Goal: Navigation & Orientation: Understand site structure

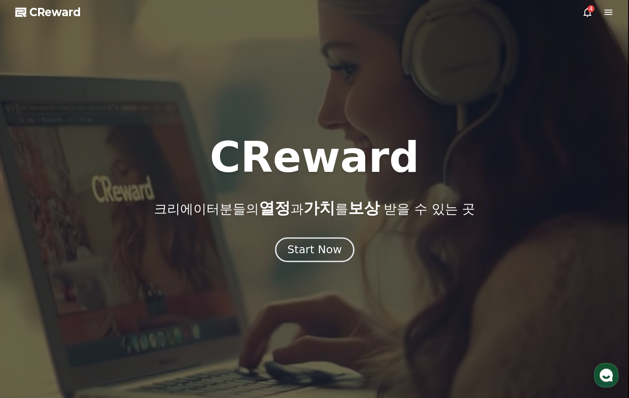
click at [308, 254] on div "Start Now" at bounding box center [315, 249] width 54 height 15
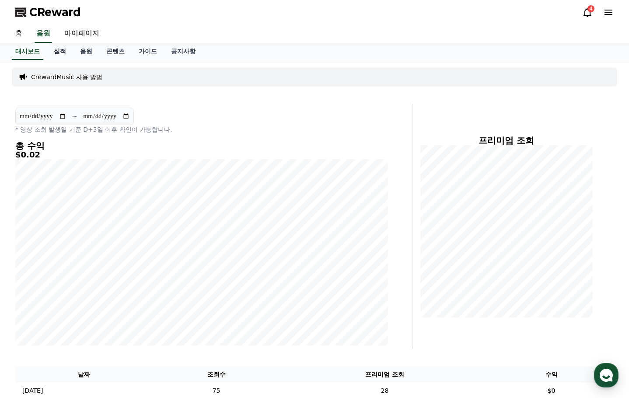
click at [58, 51] on link "실적" at bounding box center [60, 51] width 26 height 17
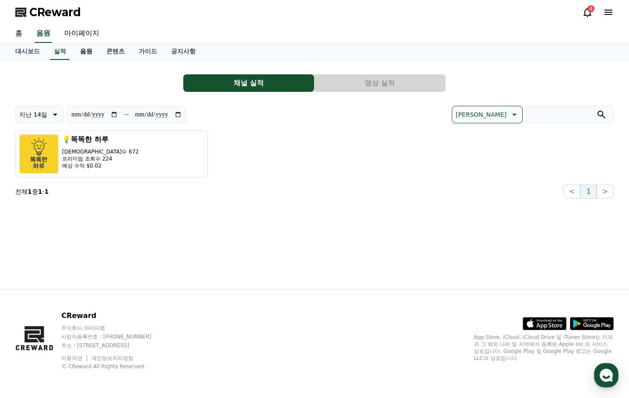
click at [88, 51] on link "음원" at bounding box center [86, 51] width 26 height 17
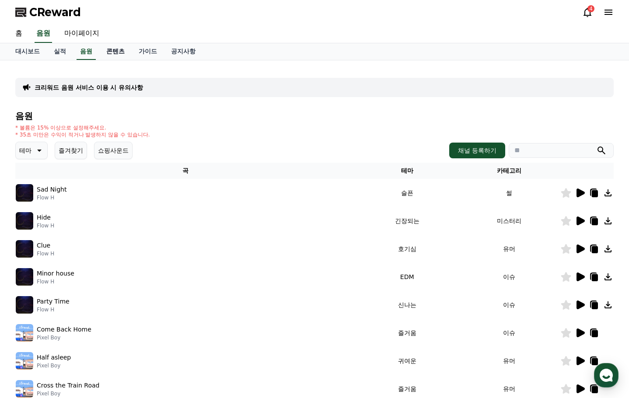
click at [109, 53] on link "콘텐츠" at bounding box center [115, 51] width 32 height 17
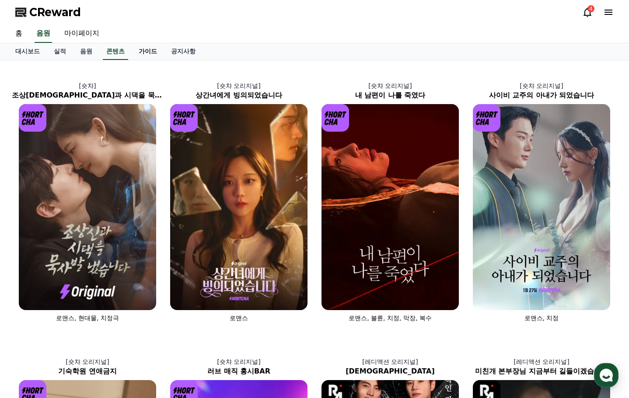
click at [145, 54] on link "가이드" at bounding box center [148, 51] width 32 height 17
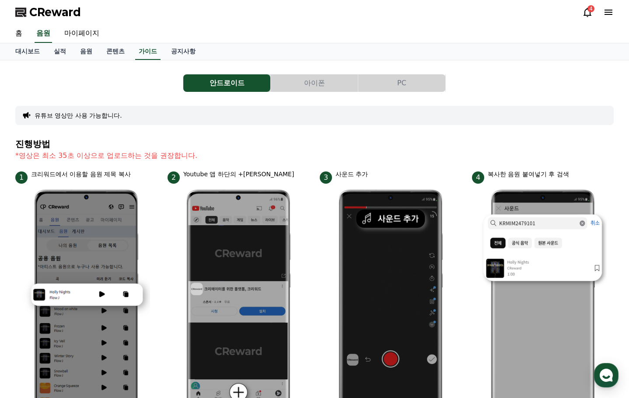
click at [589, 12] on icon at bounding box center [588, 12] width 11 height 11
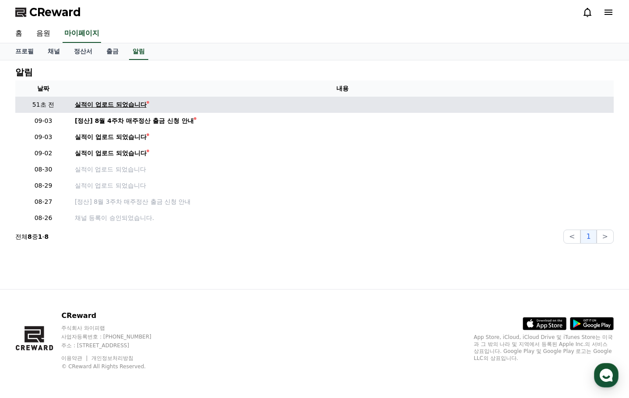
click at [111, 105] on div "실적이 업로드 되었습니다" at bounding box center [111, 104] width 72 height 9
